Goal: Register for event/course

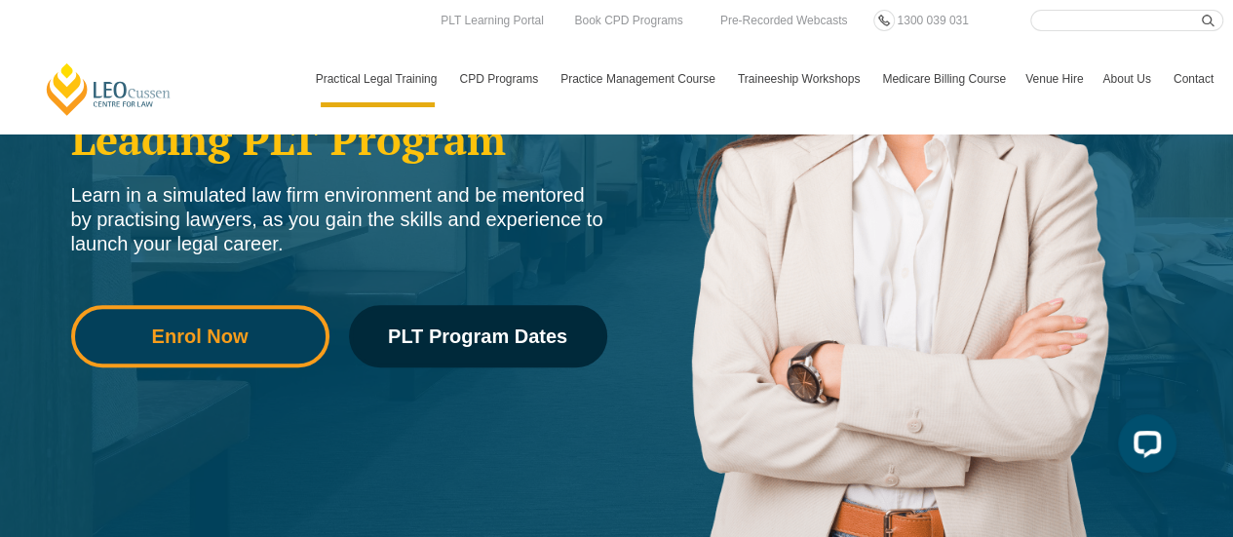
click at [235, 340] on span "Enrol Now" at bounding box center [200, 336] width 97 height 19
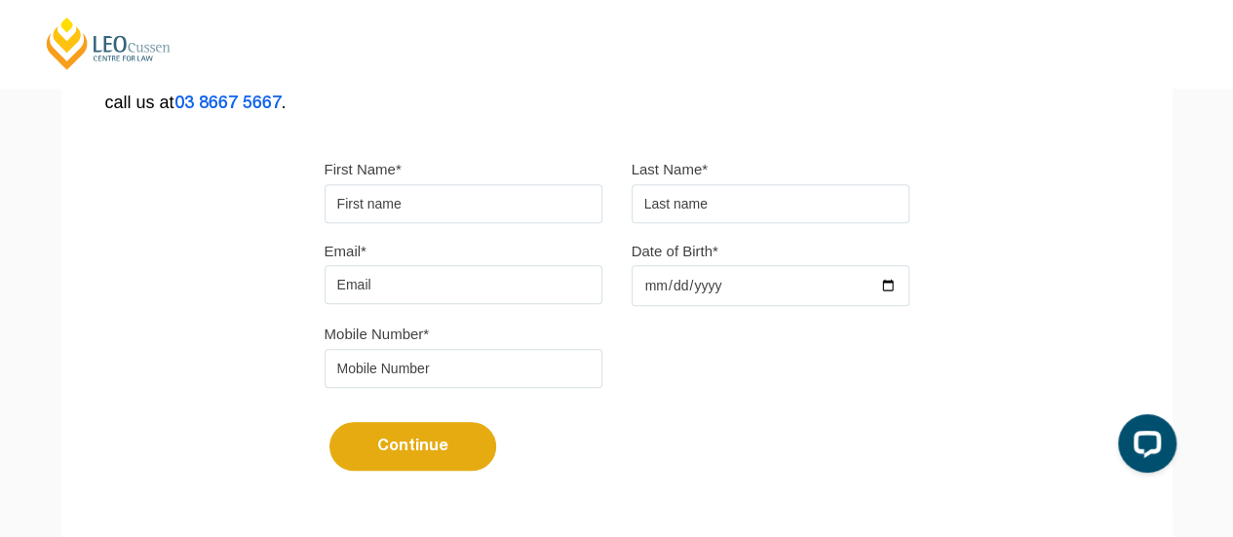
scroll to position [517, 0]
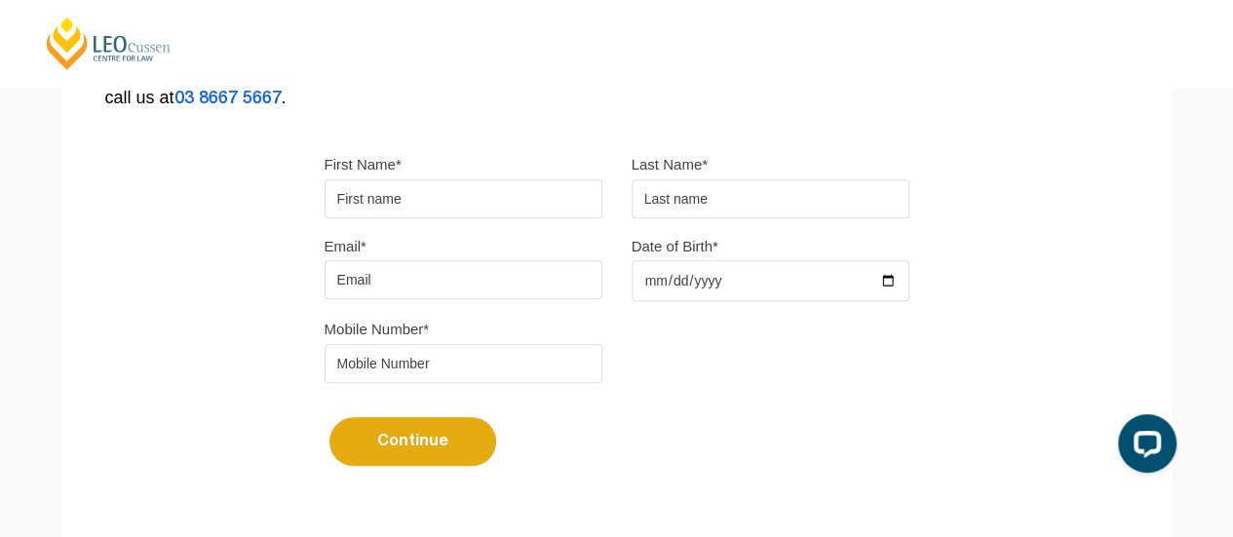
click at [577, 196] on input "First Name*" at bounding box center [464, 198] width 278 height 39
type input "Peta"
click at [725, 190] on input "text" at bounding box center [771, 198] width 278 height 39
type input "[PERSON_NAME]"
click at [357, 277] on input "Email*" at bounding box center [464, 279] width 278 height 39
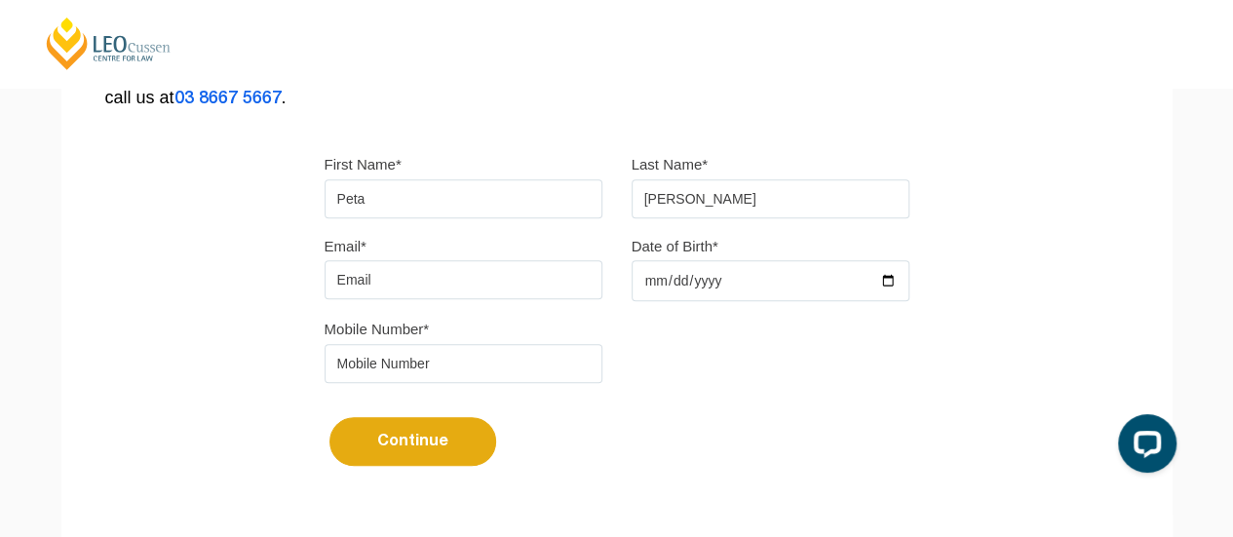
type input "[EMAIL_ADDRESS][DOMAIN_NAME]"
click at [486, 356] on input "0264535510" at bounding box center [464, 363] width 278 height 39
type input "0"
click at [464, 363] on input "tel" at bounding box center [464, 363] width 278 height 39
type input "0409021443"
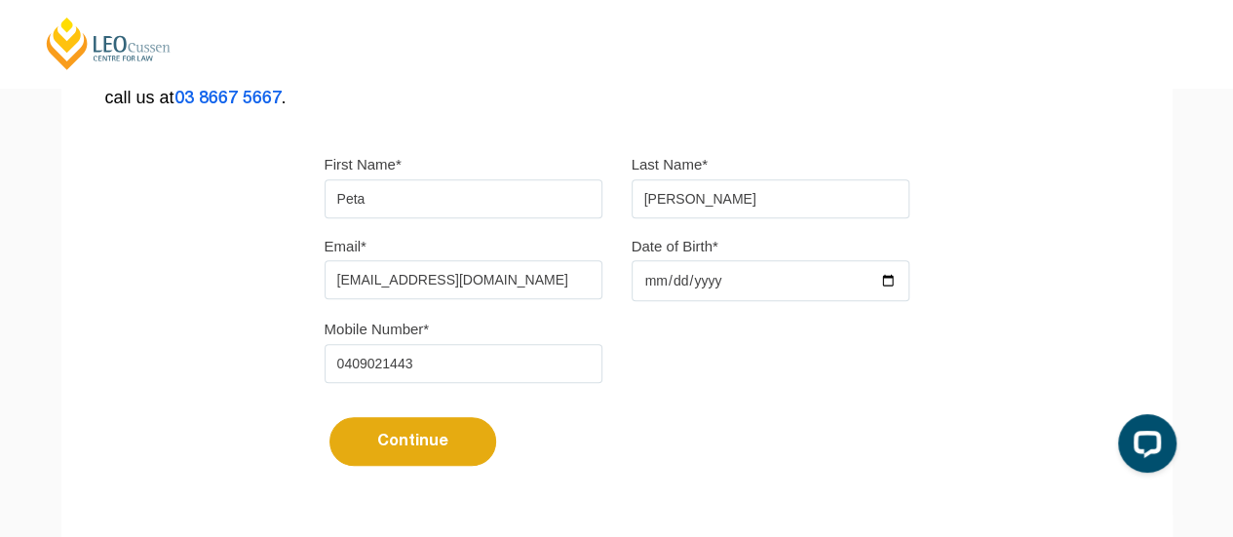
click at [421, 446] on button "Continue" at bounding box center [413, 441] width 167 height 49
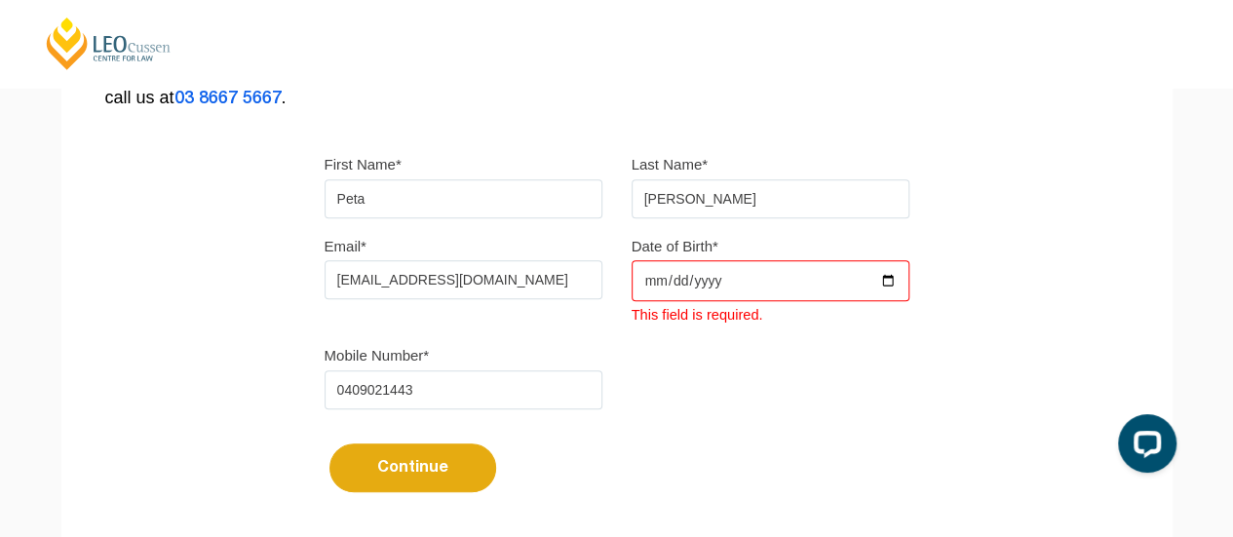
click at [750, 288] on input "Date of Birth*" at bounding box center [771, 280] width 278 height 41
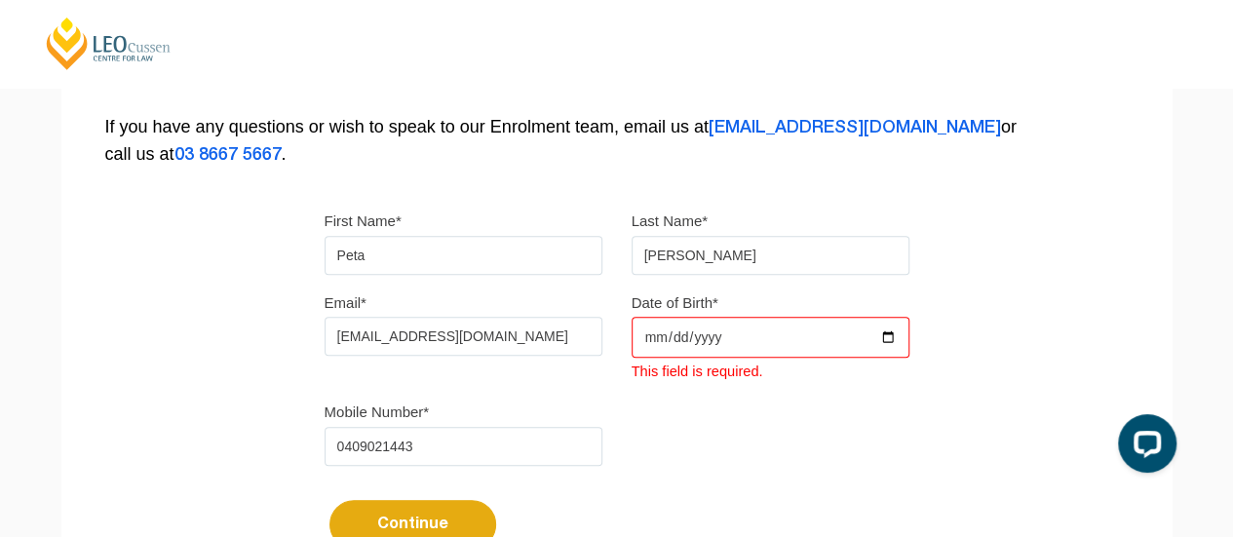
scroll to position [461, 0]
type input "1972-05-03"
click at [411, 521] on button "Continue" at bounding box center [413, 523] width 167 height 49
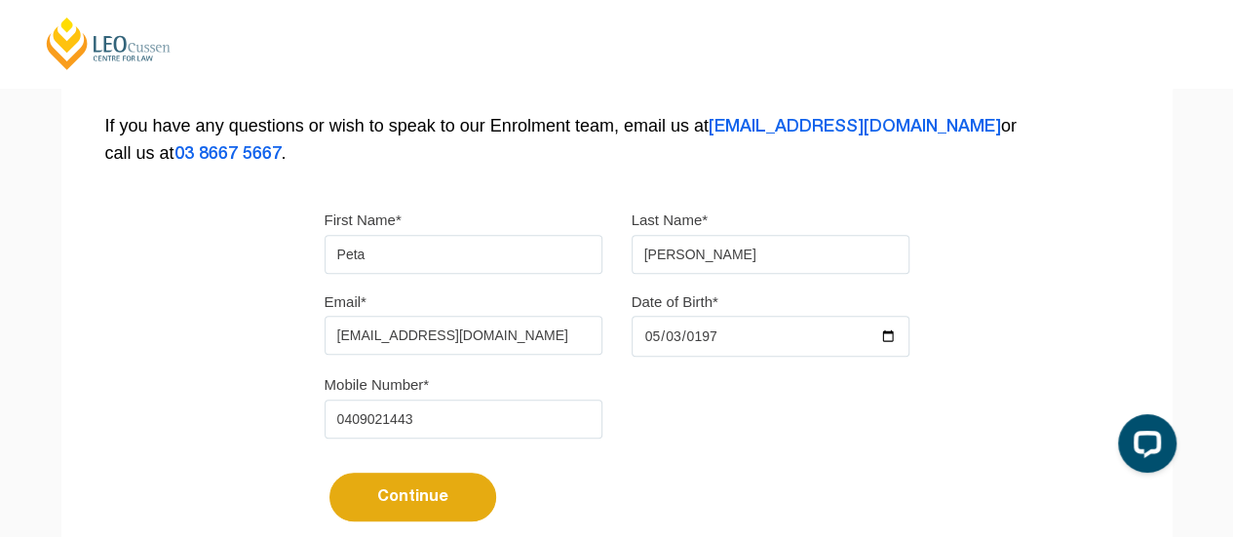
click at [417, 481] on button "Continue" at bounding box center [413, 497] width 167 height 49
click at [409, 494] on button "Continue" at bounding box center [413, 497] width 167 height 49
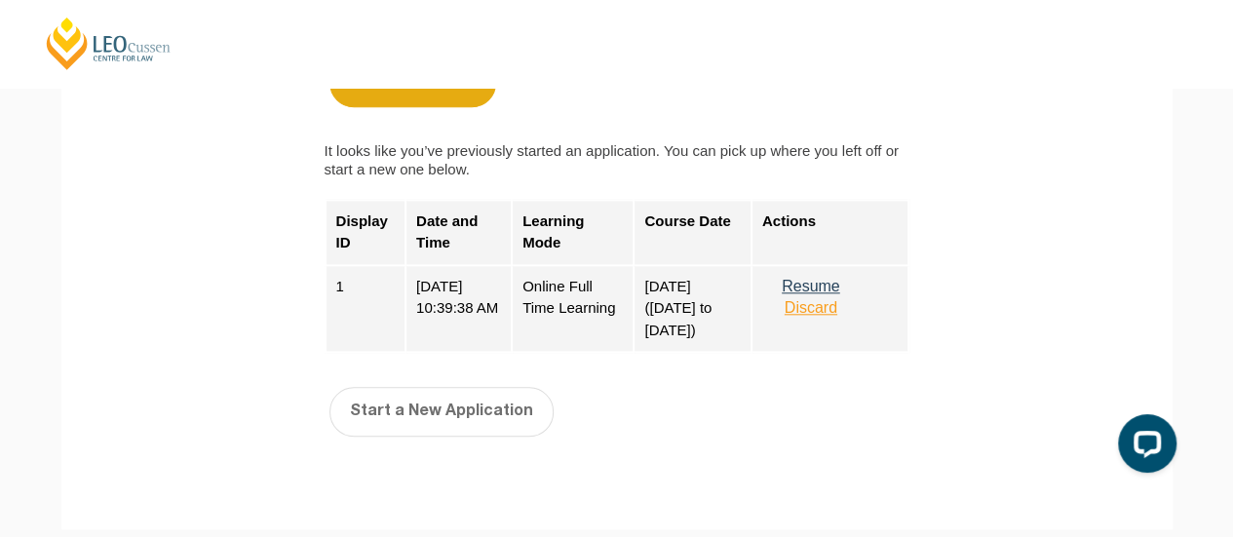
scroll to position [879, 0]
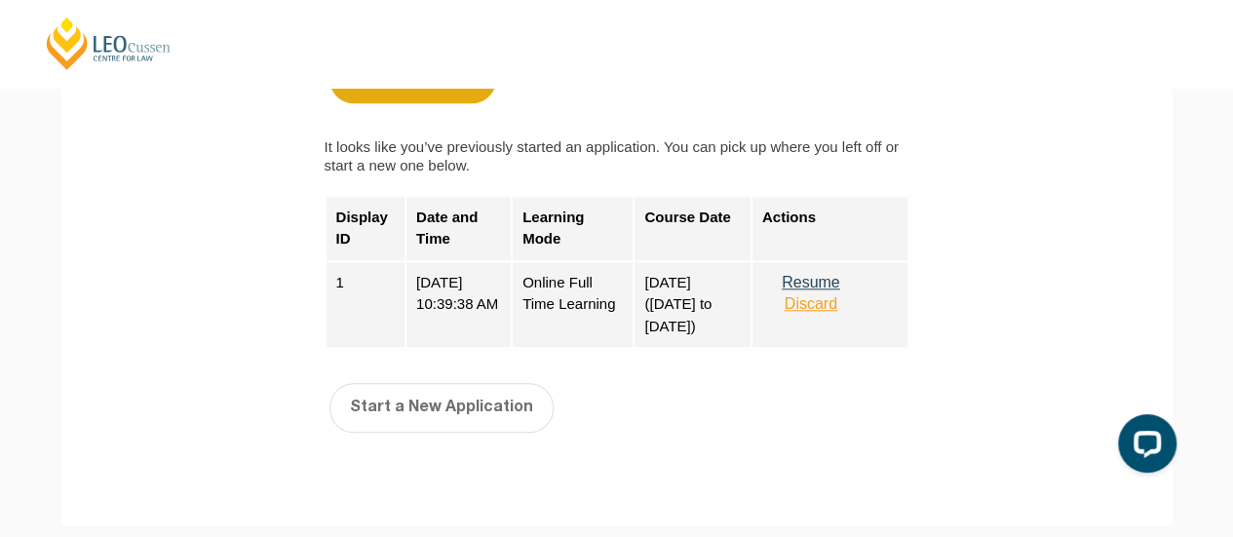
click at [820, 276] on button "Resume" at bounding box center [810, 283] width 97 height 18
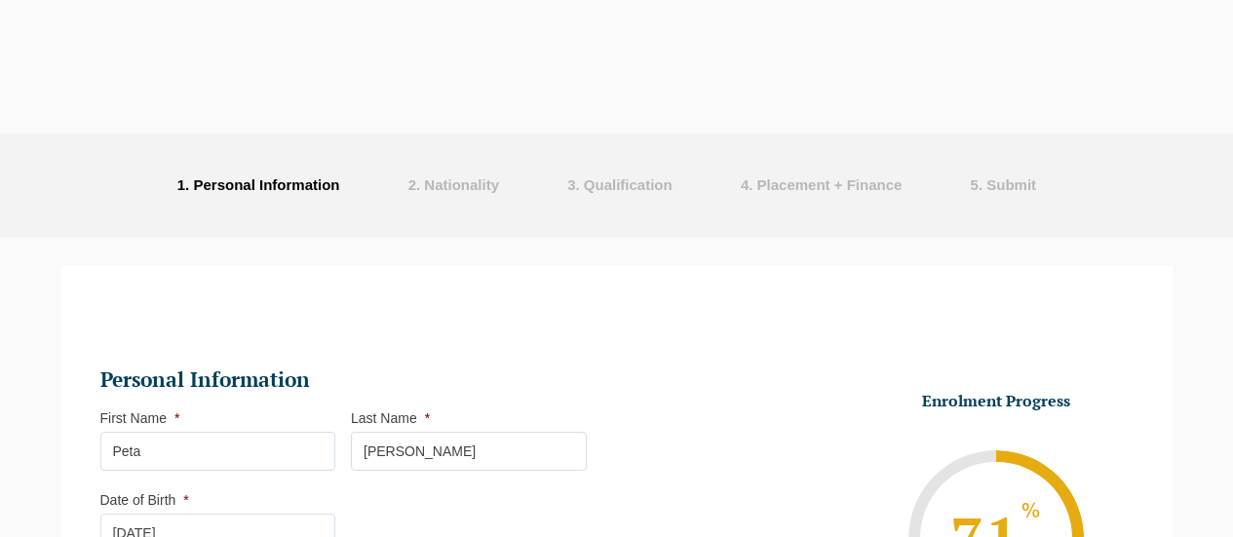
select select "Online Full Time Learning"
select select "National ([GEOGRAPHIC_DATA]/[GEOGRAPHIC_DATA], [GEOGRAPHIC_DATA], [GEOGRAPHIC_D…"
select select
select select "[DATE] ([DATE] to [DATE])"
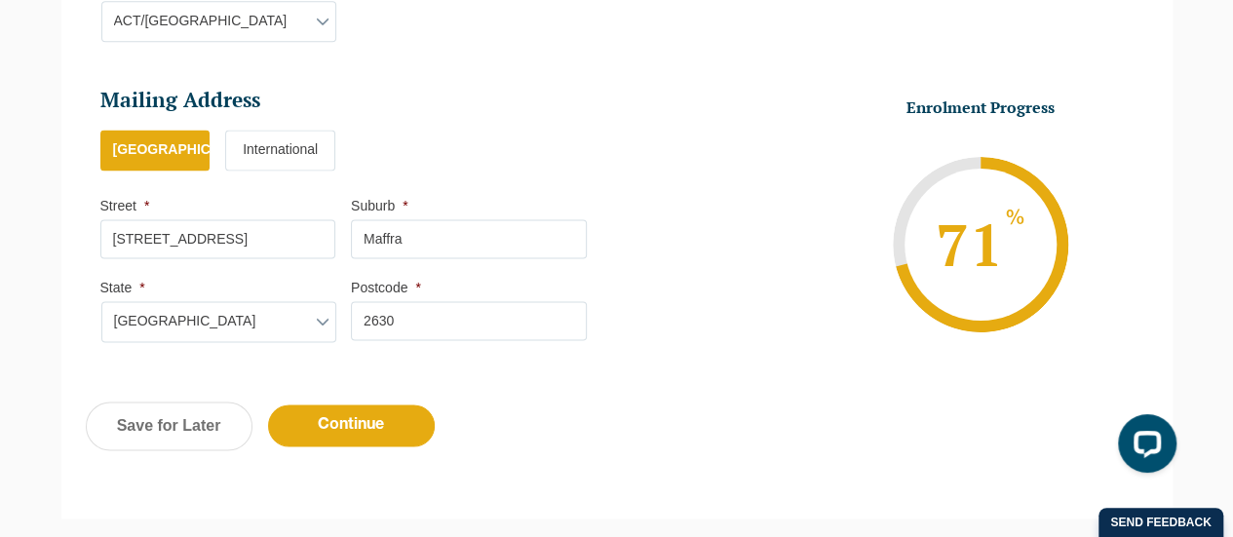
scroll to position [1360, 0]
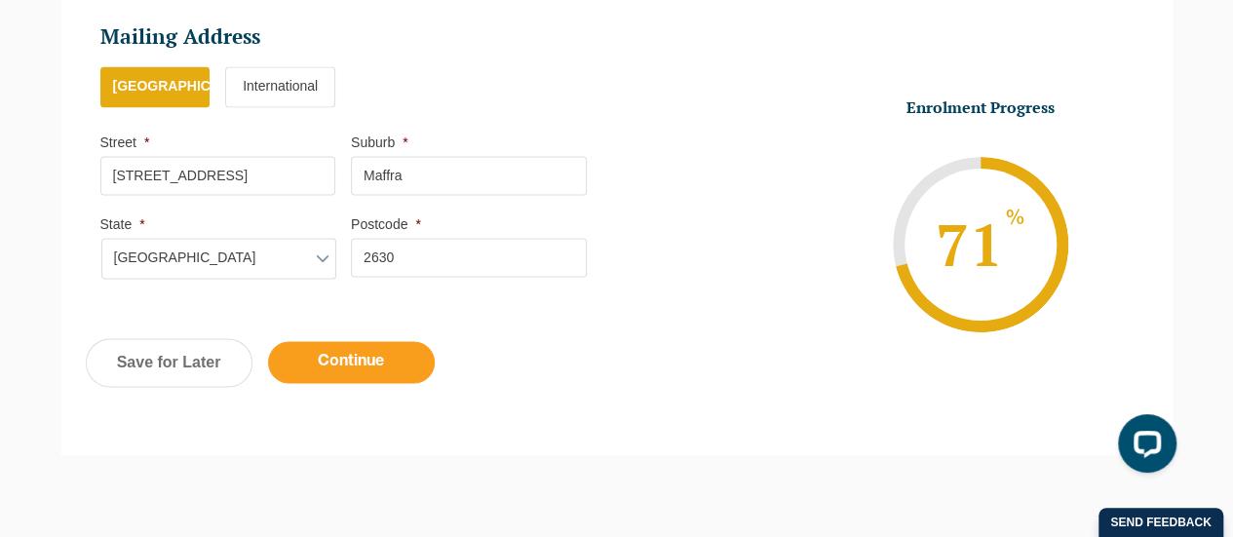
click at [345, 352] on input "Continue" at bounding box center [351, 362] width 167 height 42
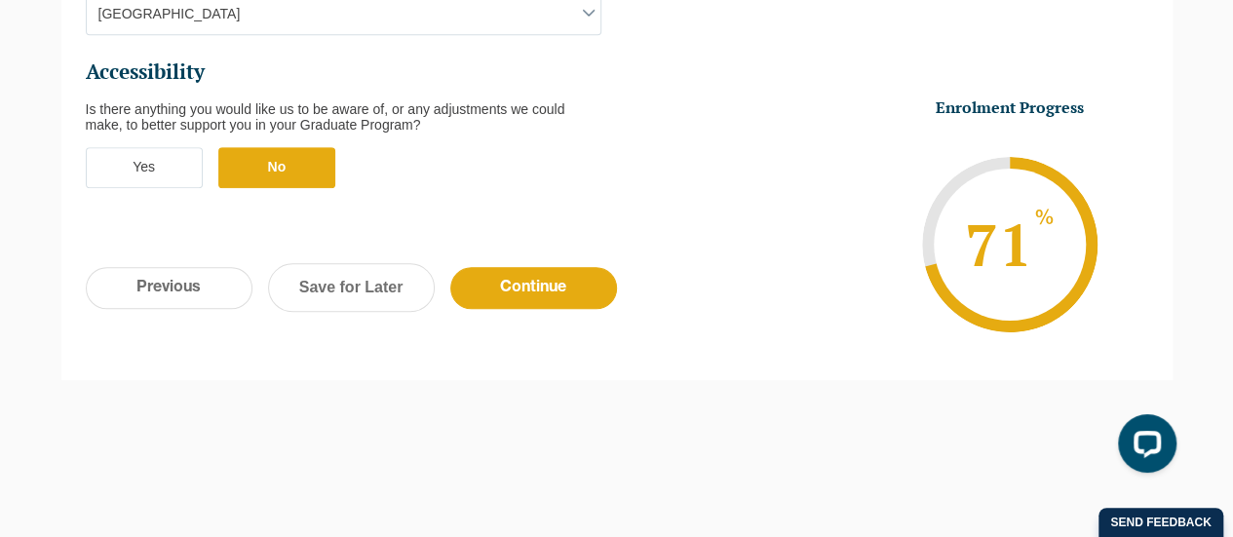
scroll to position [945, 0]
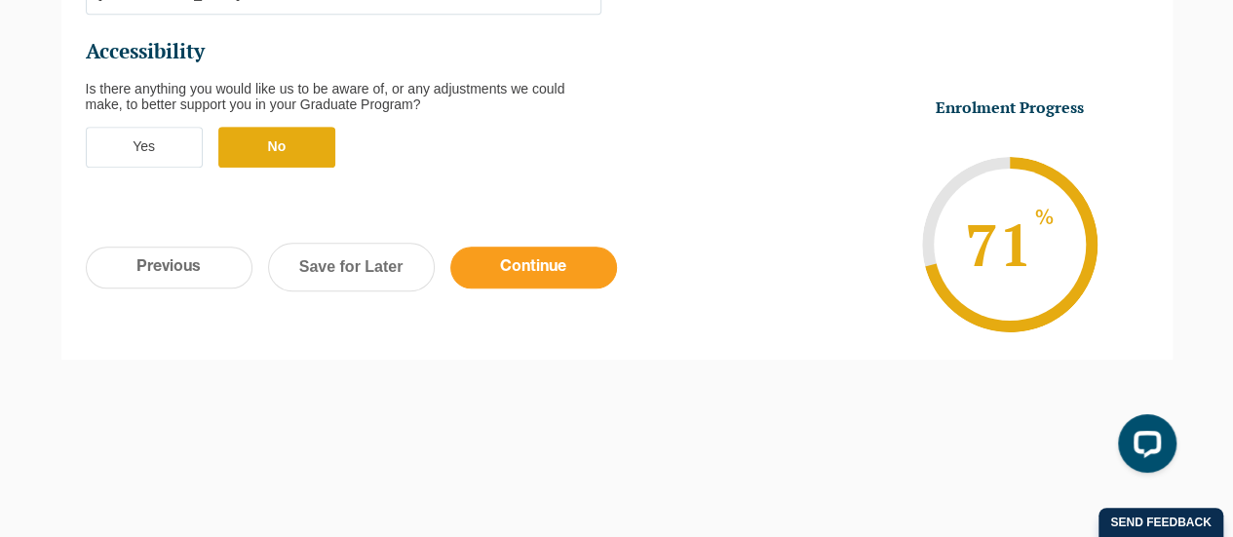
click at [543, 247] on input "Continue" at bounding box center [533, 268] width 167 height 42
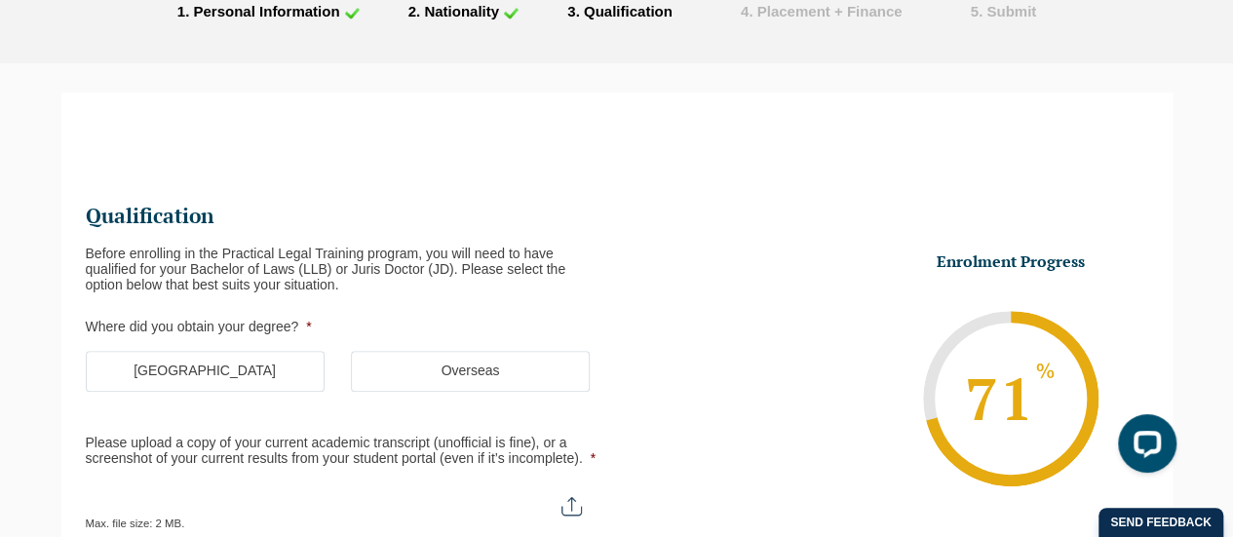
scroll to position [169, 0]
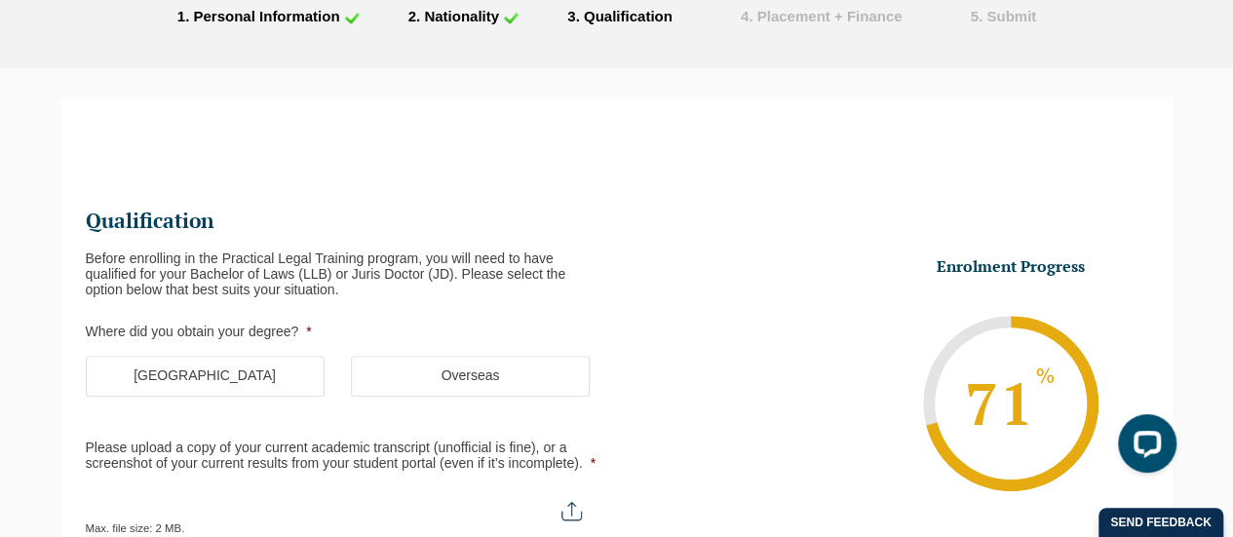
click at [186, 377] on label "Australia" at bounding box center [205, 376] width 239 height 41
click at [0, 0] on input "Australia" at bounding box center [0, 0] width 0 height 0
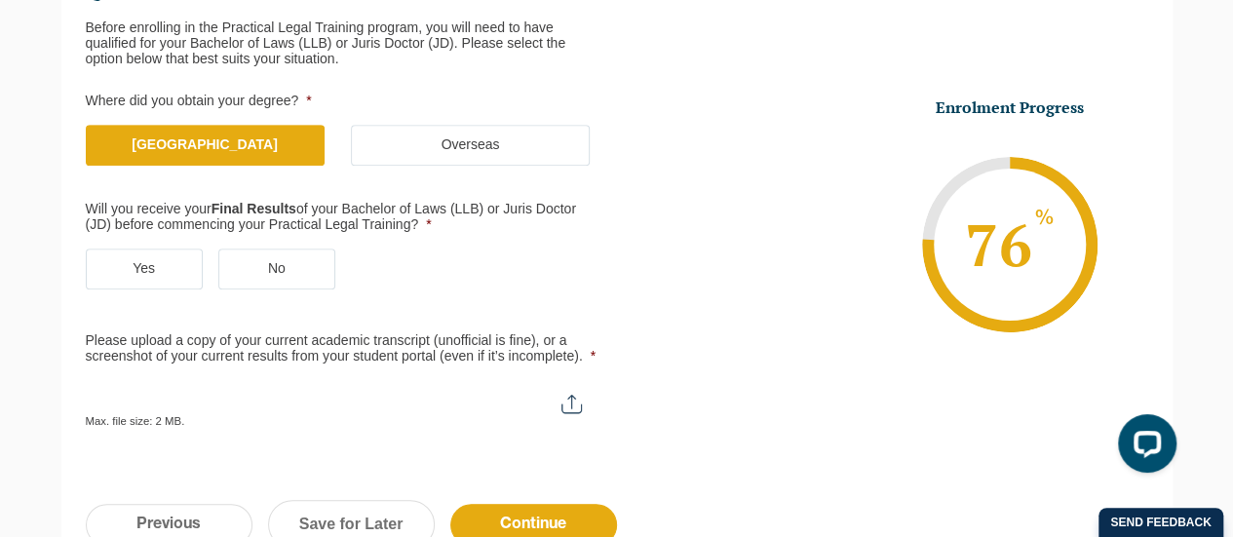
scroll to position [443, 0]
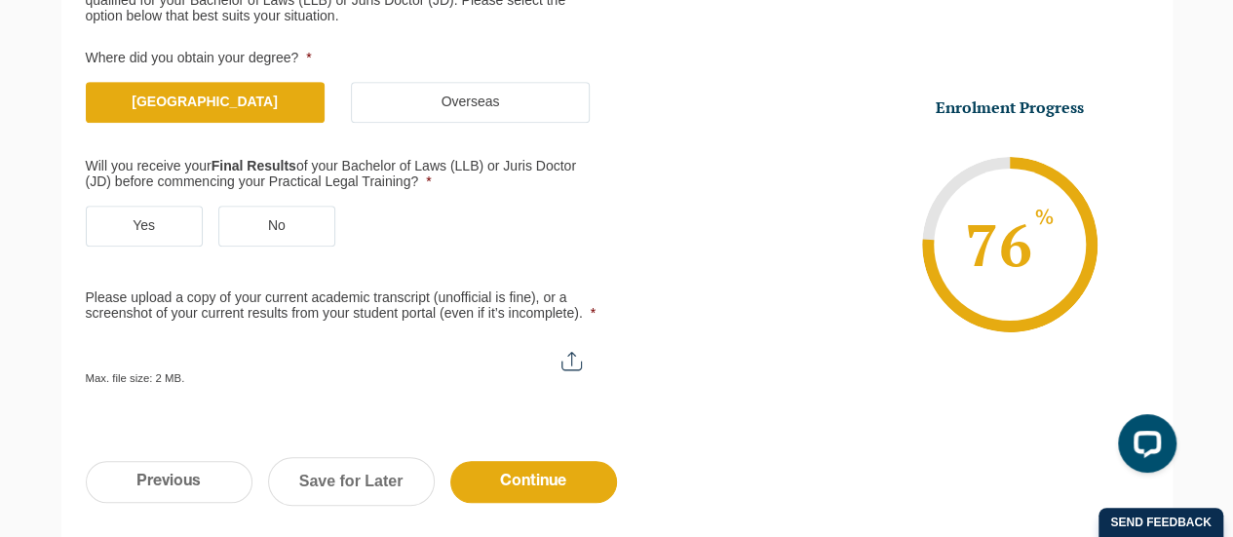
click at [155, 215] on label "Yes" at bounding box center [144, 226] width 117 height 41
click at [0, 0] on input "Yes" at bounding box center [0, 0] width 0 height 0
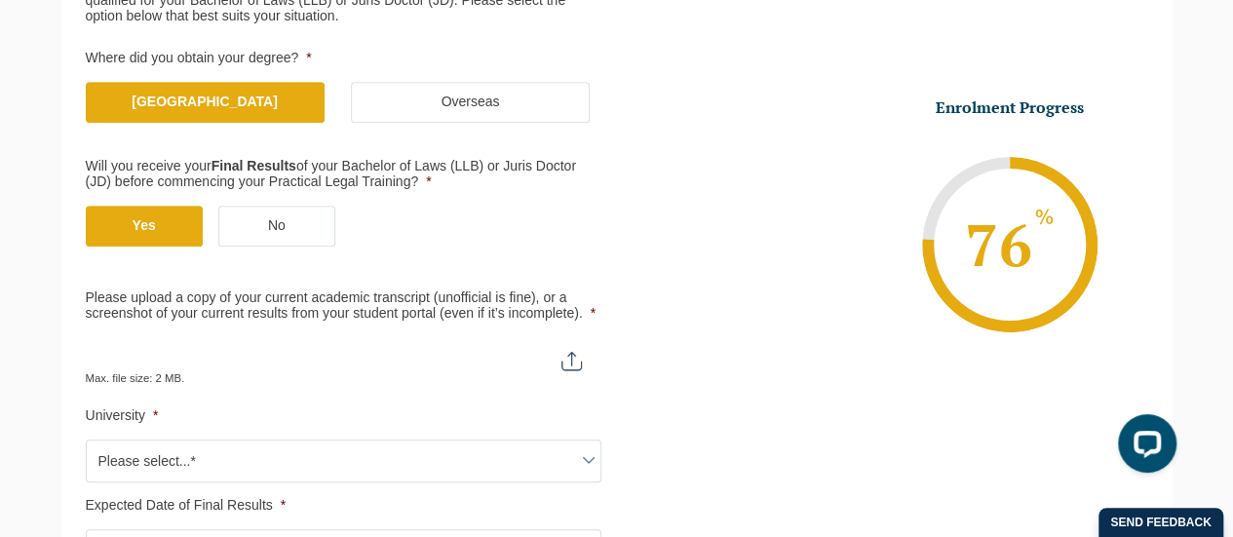
click at [585, 365] on input "Please upload a copy of your current academic transcript (unofficial is fine), …" at bounding box center [344, 353] width 516 height 33
type input "C:\fakepath\USQ_TSRPT.pdf"
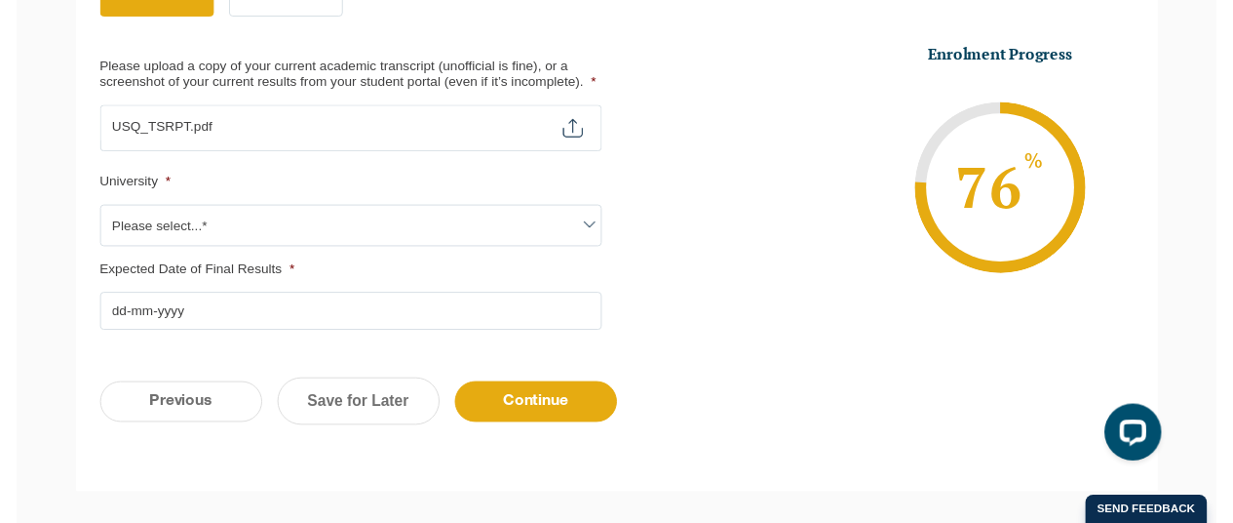
scroll to position [675, 0]
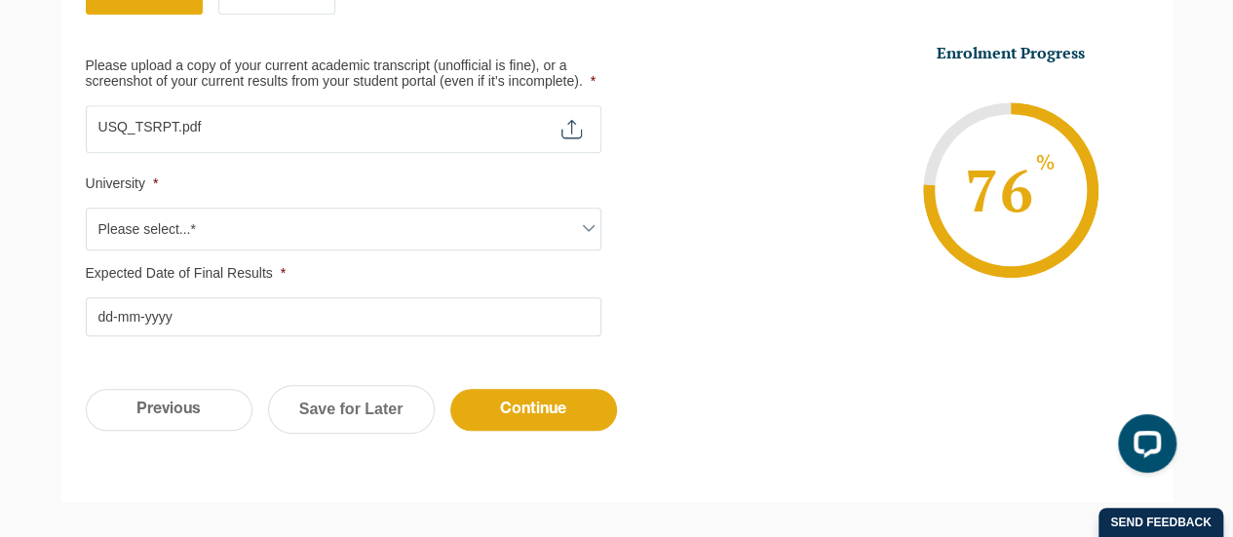
click at [580, 224] on span at bounding box center [588, 227] width 23 height 23
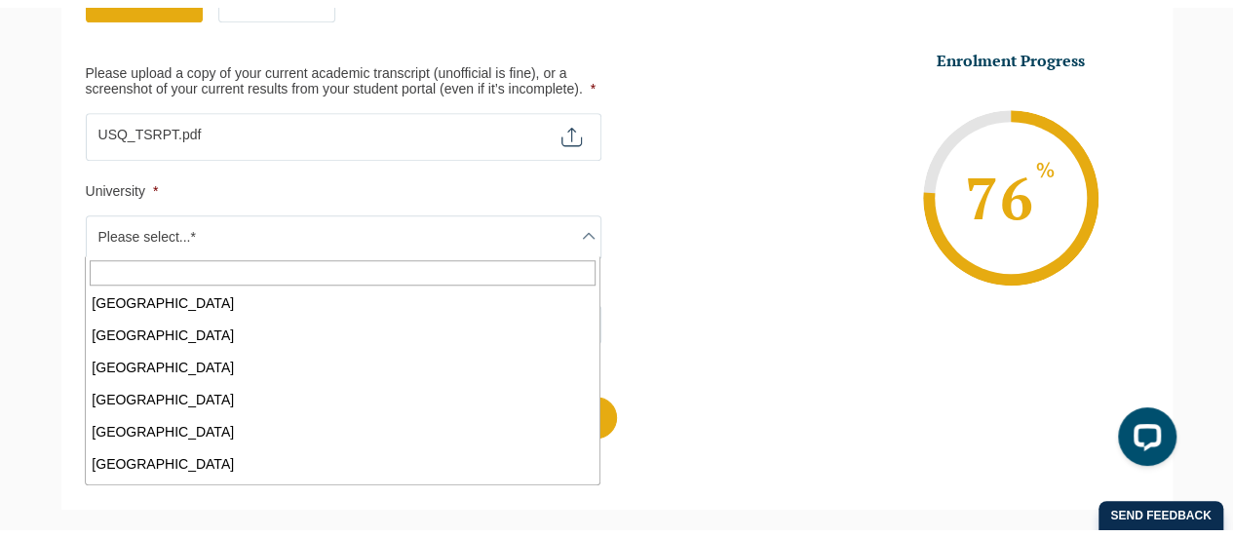
scroll to position [910, 0]
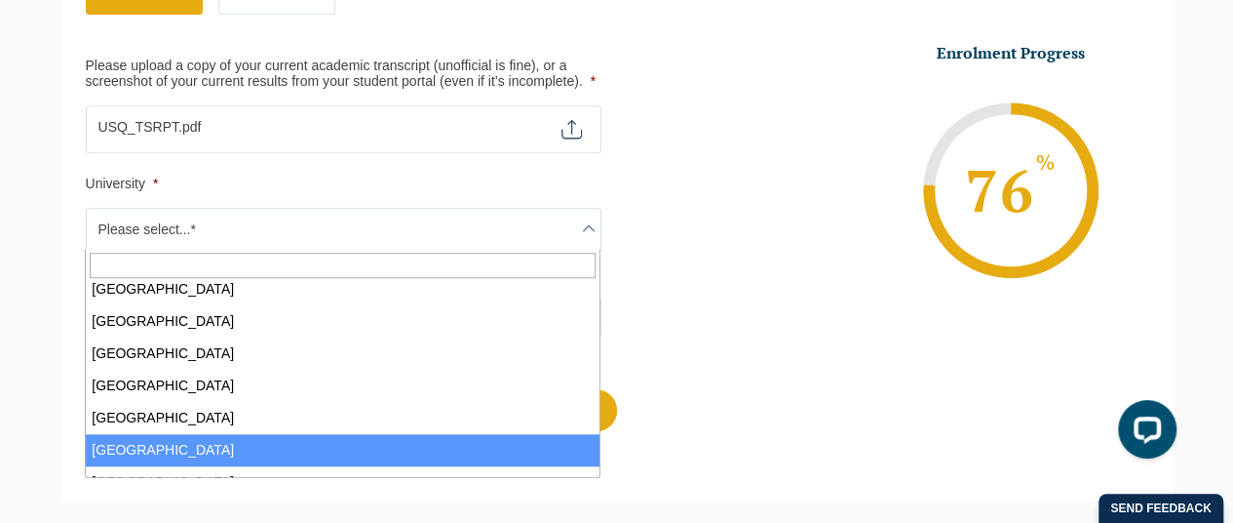
select select "University of Southern Queensland"
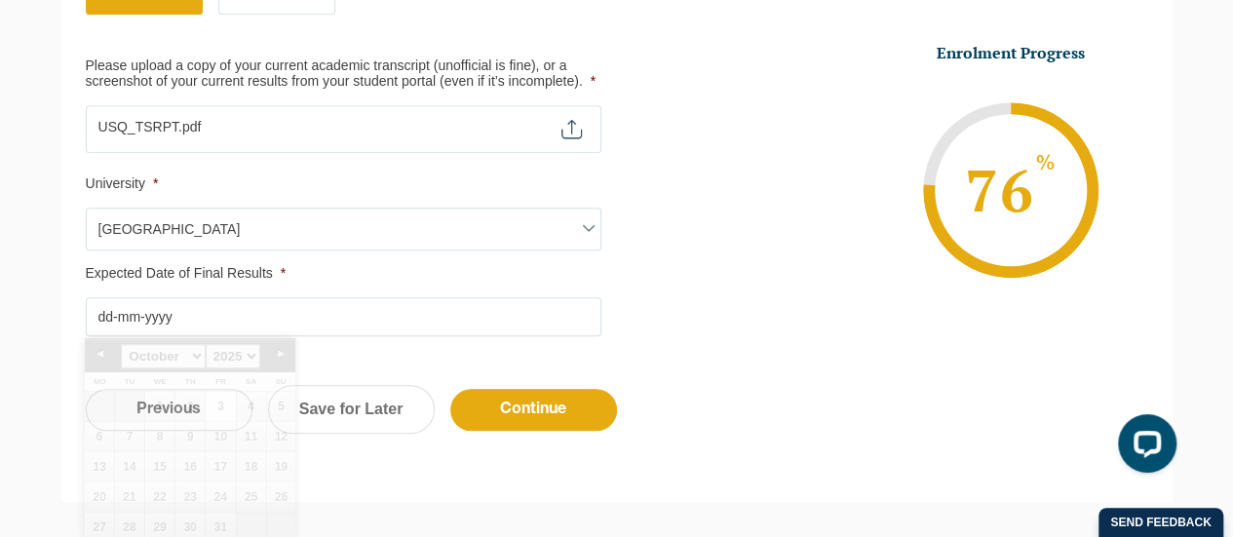
click at [312, 317] on input "Expected Date of Final Results *" at bounding box center [344, 316] width 516 height 39
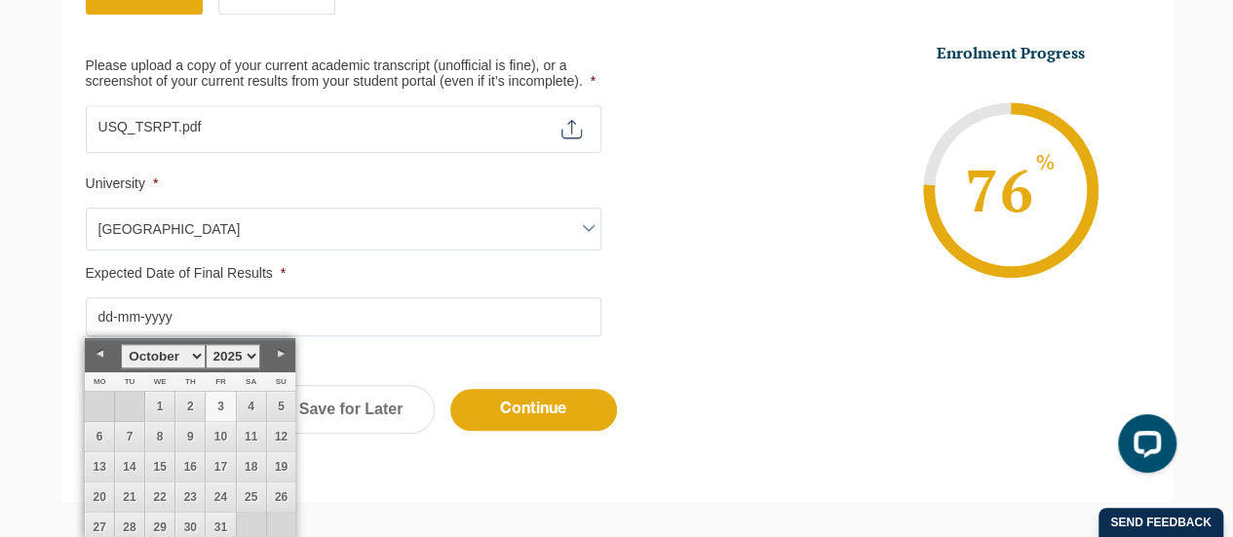
click at [198, 357] on select "January February March April May June July August September October November De…" at bounding box center [163, 356] width 84 height 24
click at [98, 490] on link "22" at bounding box center [99, 497] width 29 height 29
type input "22-12-2025"
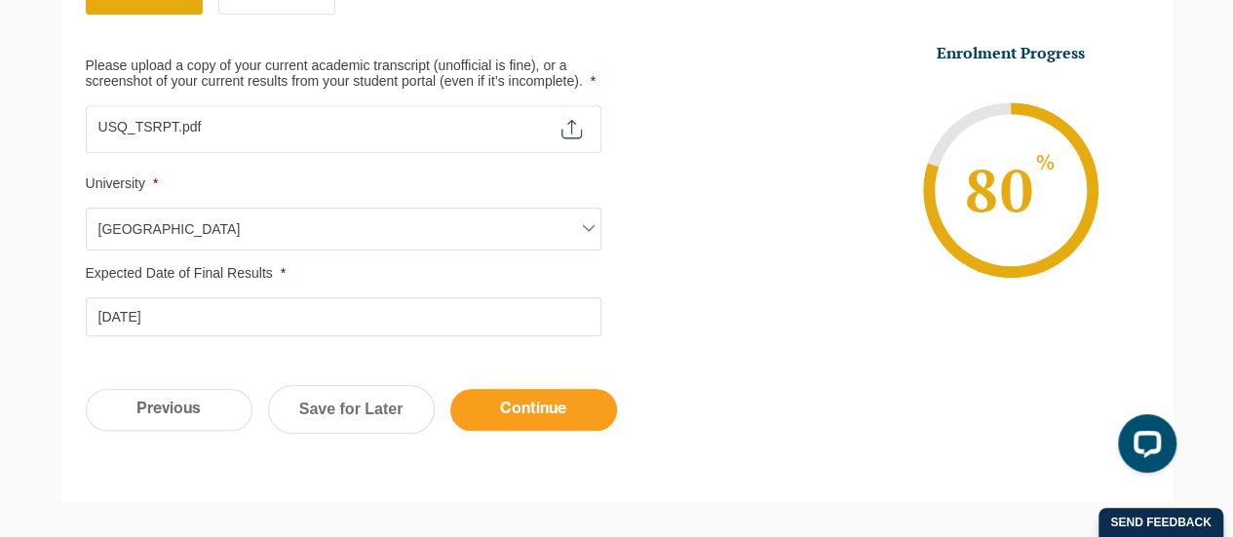
click at [532, 397] on input "Continue" at bounding box center [533, 410] width 167 height 42
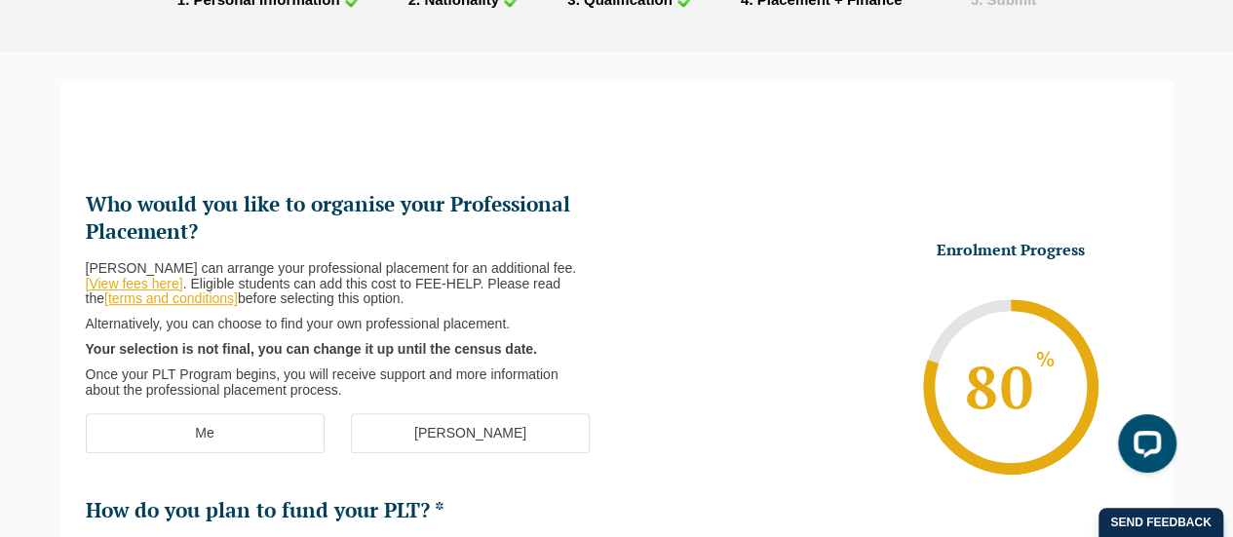
scroll to position [169, 0]
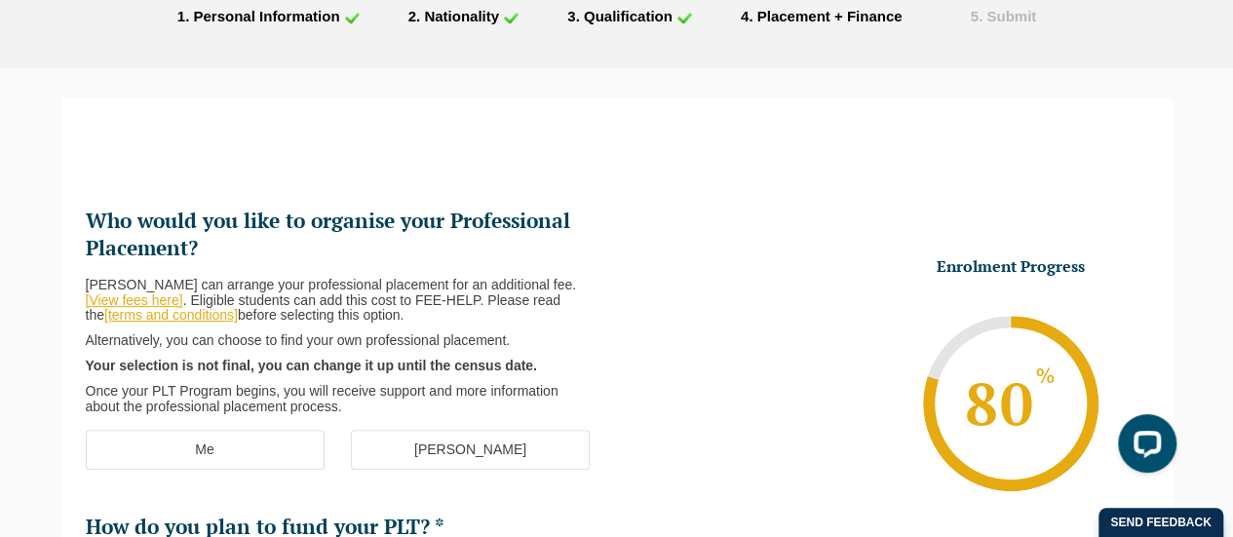
click at [267, 445] on label "Me" at bounding box center [205, 450] width 239 height 41
click at [0, 0] on input "Me" at bounding box center [0, 0] width 0 height 0
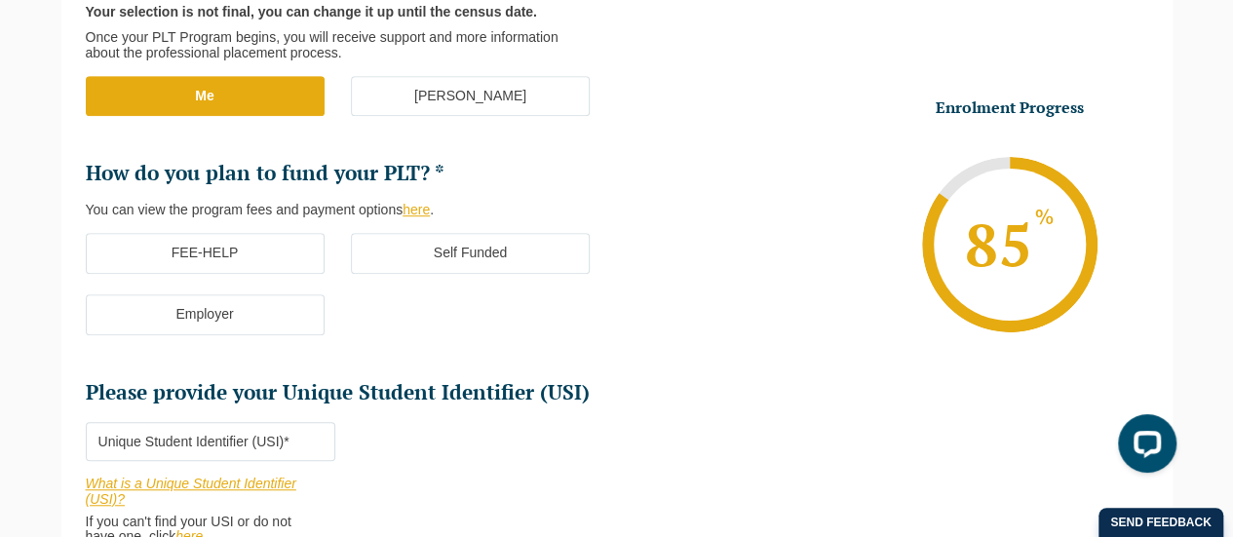
scroll to position [534, 0]
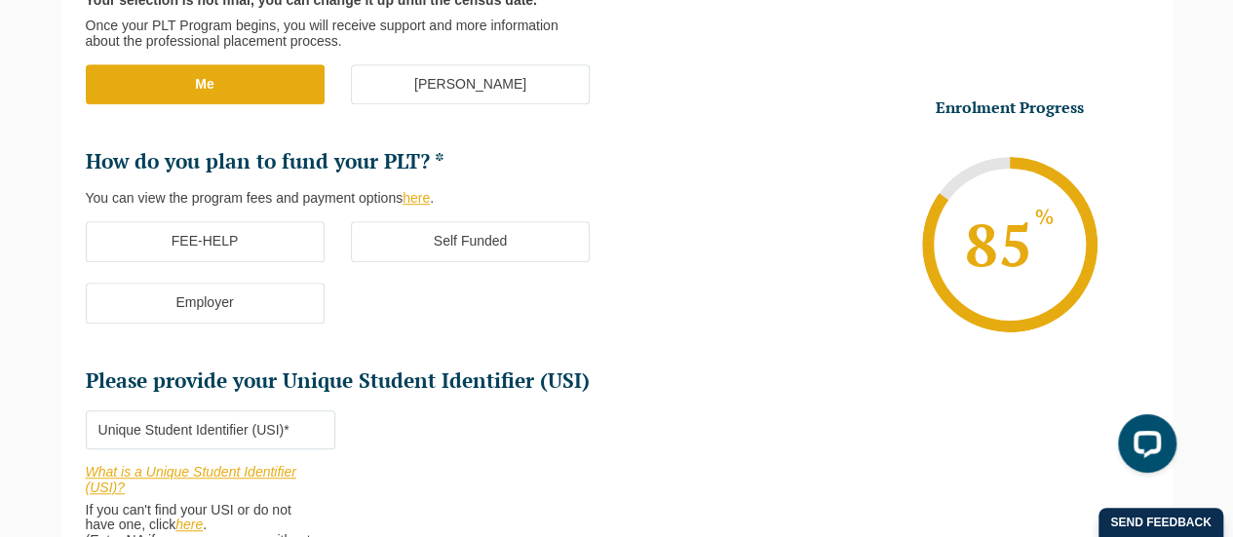
click at [273, 244] on label "FEE-HELP" at bounding box center [205, 241] width 239 height 41
click at [0, 0] on input "FEE-HELP" at bounding box center [0, 0] width 0 height 0
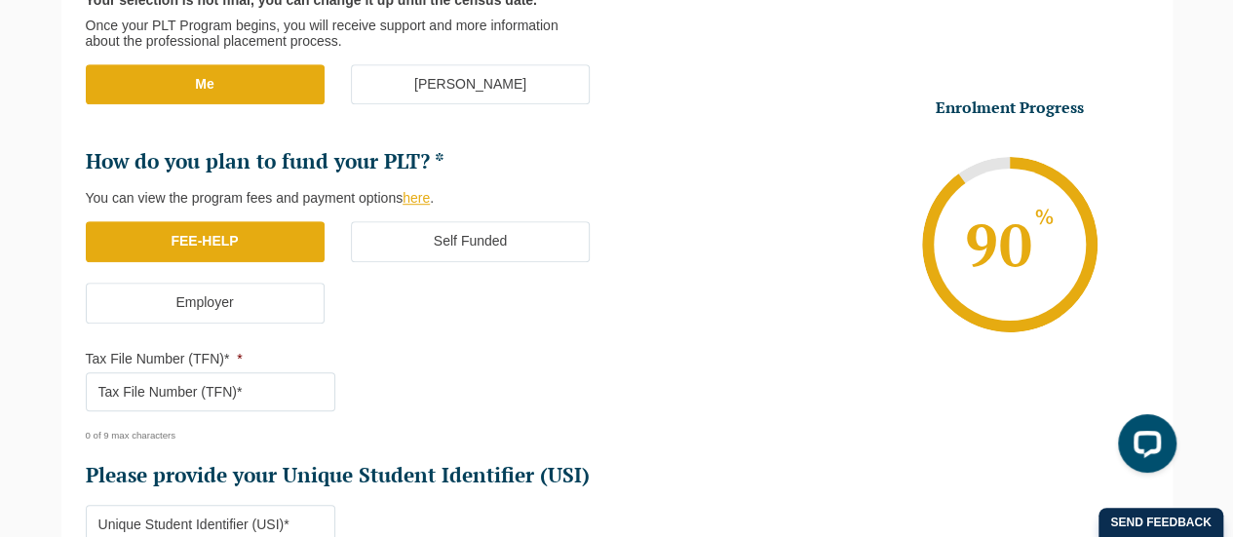
click at [220, 381] on input "Tax File Number (TFN)* *" at bounding box center [211, 391] width 251 height 39
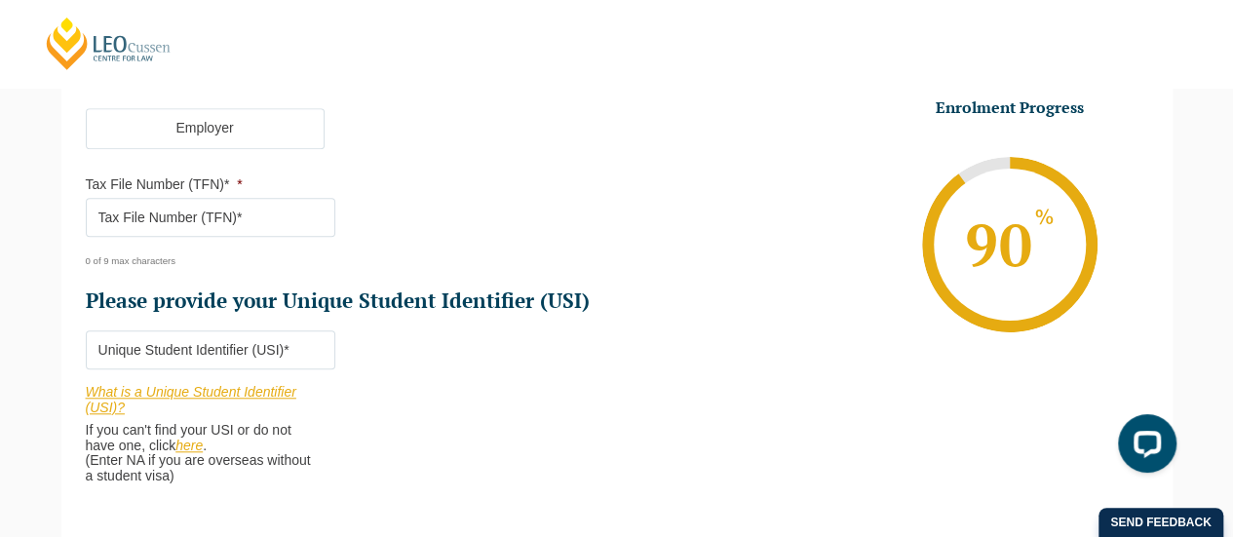
scroll to position [711, 0]
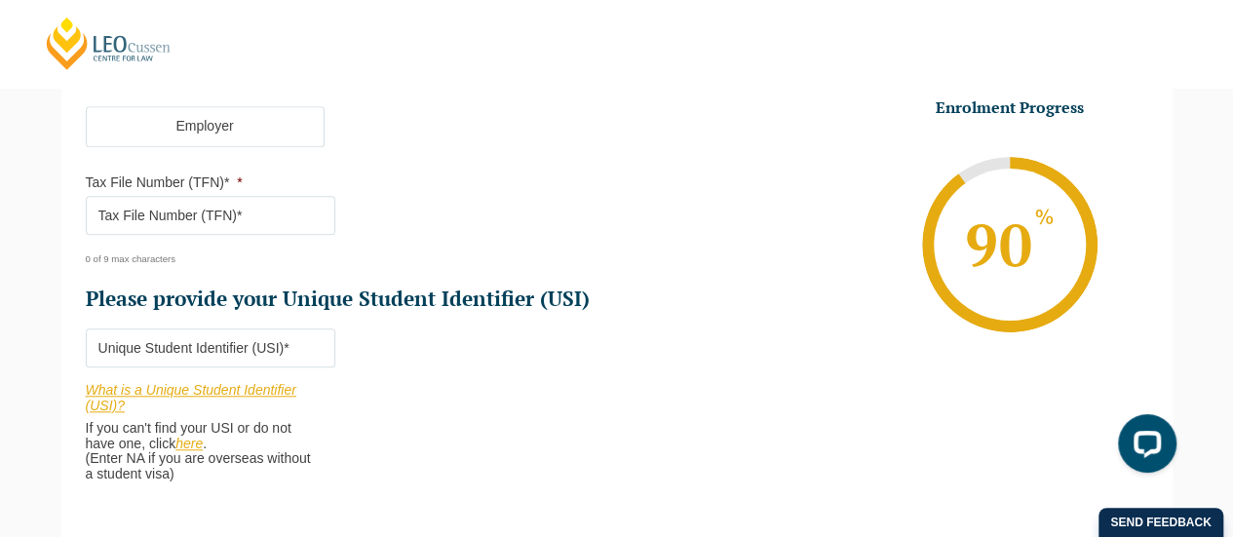
click at [183, 340] on input "Please provide your Unique Student Identifier (USI) *" at bounding box center [211, 348] width 251 height 39
type input "GBWNSG"
click at [181, 208] on input "Tax File Number (TFN)* *" at bounding box center [211, 215] width 251 height 39
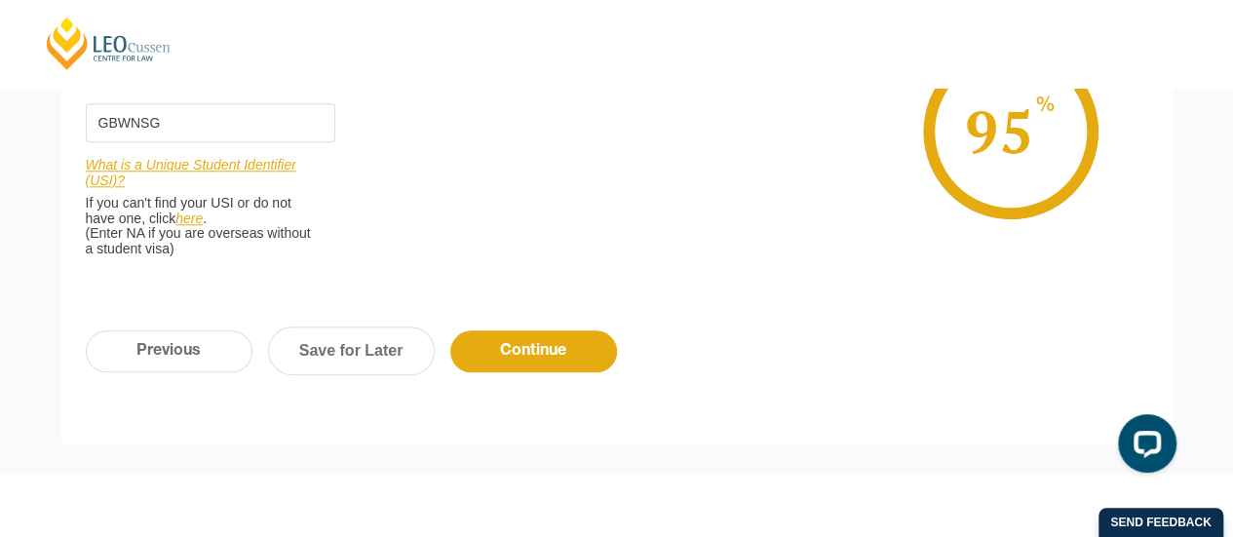
scroll to position [925, 0]
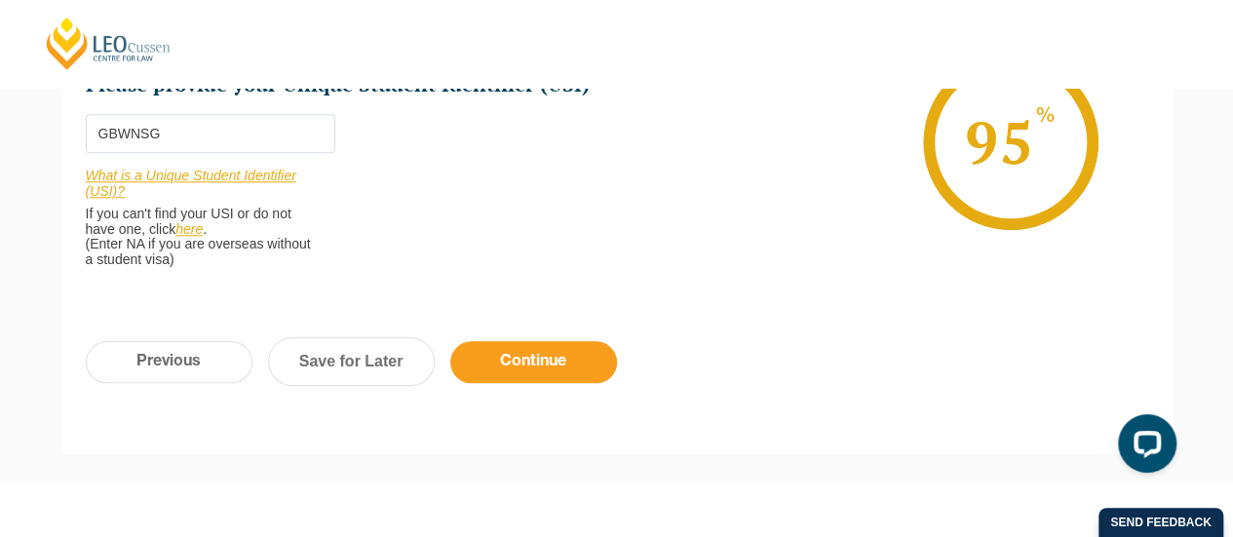
click at [547, 368] on input "Continue" at bounding box center [533, 362] width 167 height 42
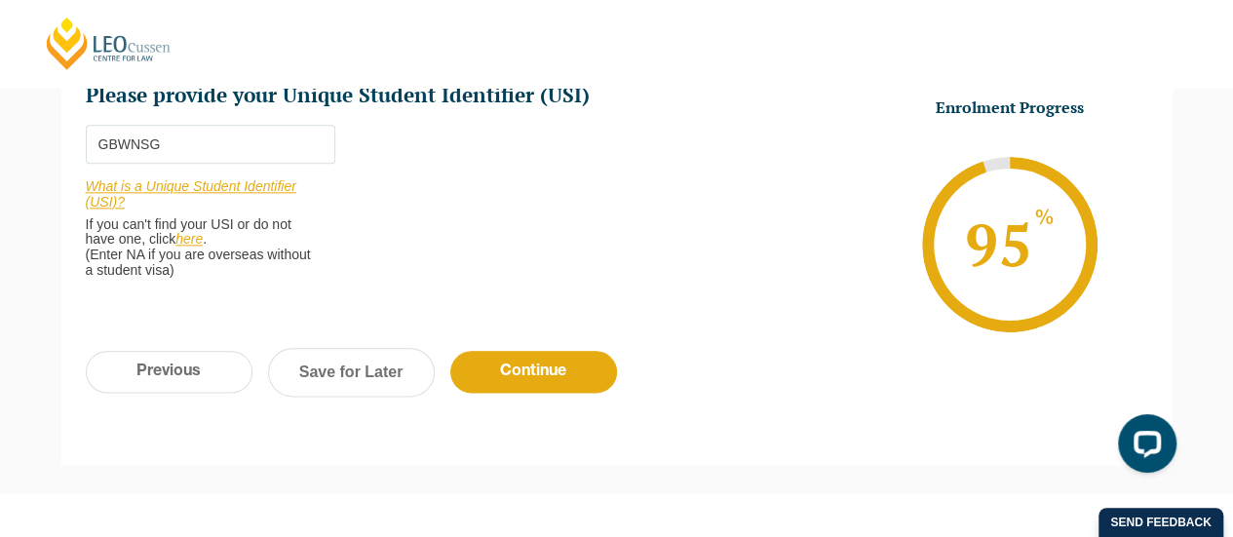
scroll to position [1008, 0]
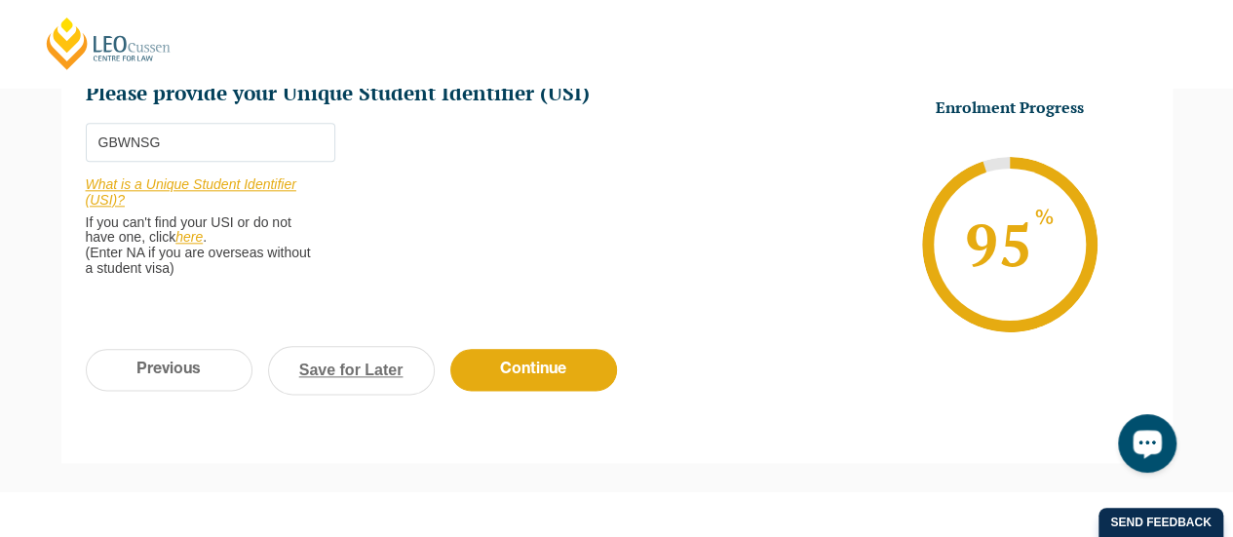
click at [359, 350] on link "Save for Later" at bounding box center [351, 370] width 167 height 49
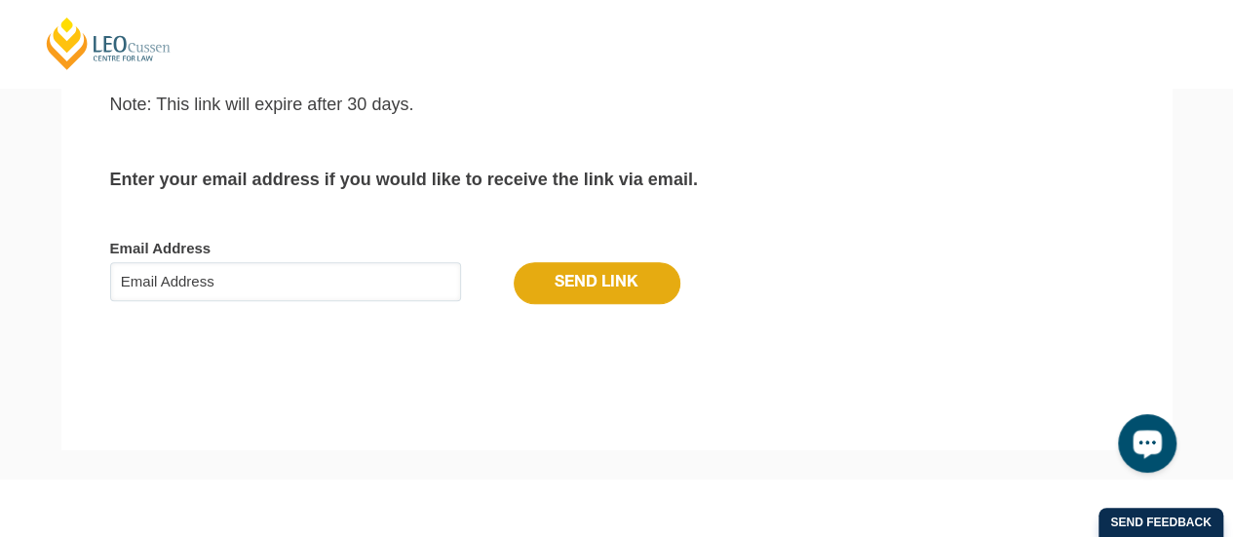
scroll to position [387, 0]
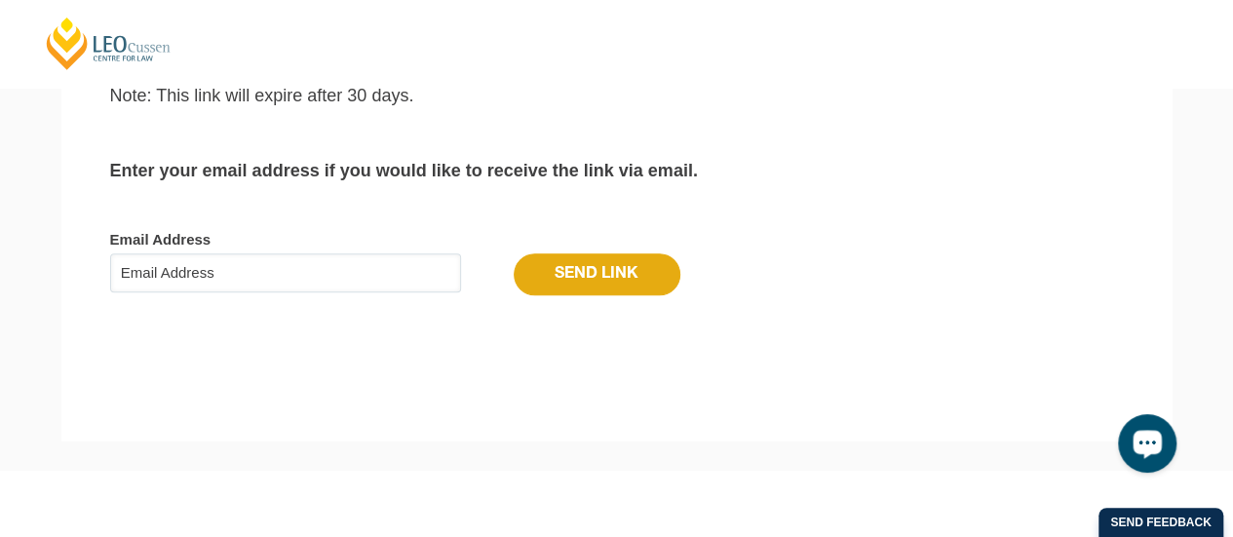
click at [372, 266] on input "Email Address" at bounding box center [285, 272] width 351 height 39
type input "tintajel0572@gmail.com"
click at [561, 270] on input "Send Link" at bounding box center [597, 273] width 167 height 41
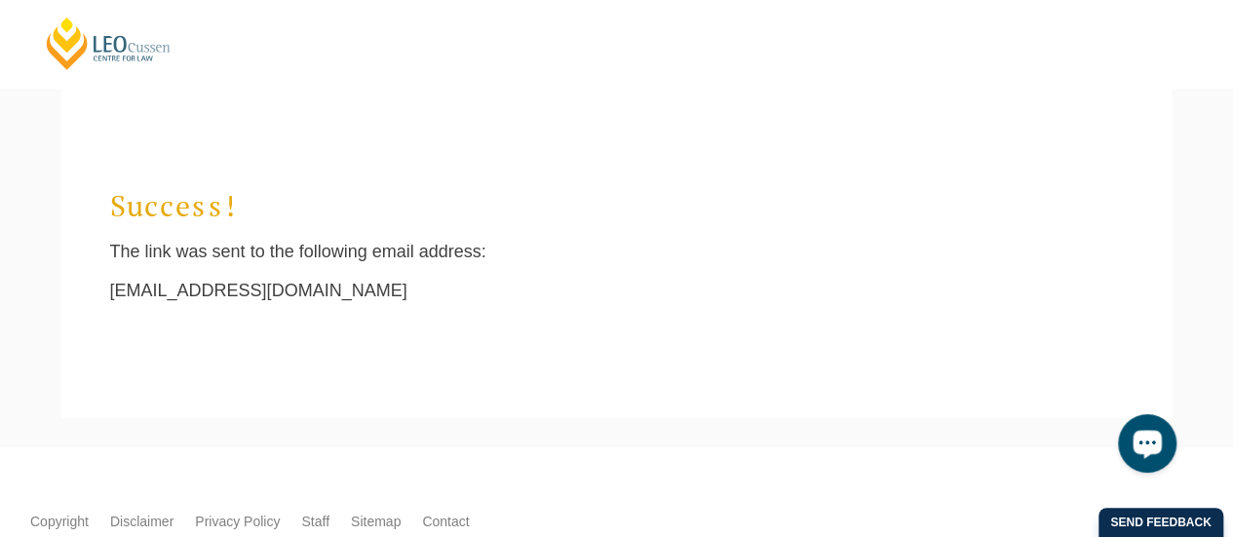
scroll to position [65, 0]
